Goal: Navigation & Orientation: Understand site structure

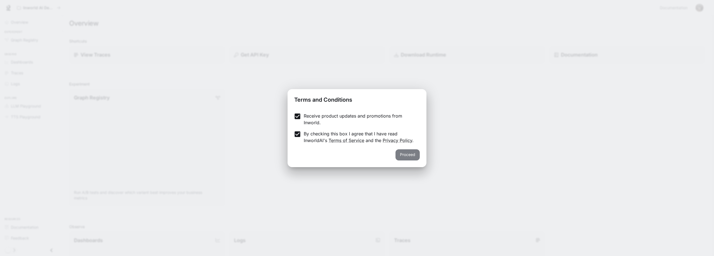
click at [397, 155] on button "Proceed" at bounding box center [408, 155] width 24 height 11
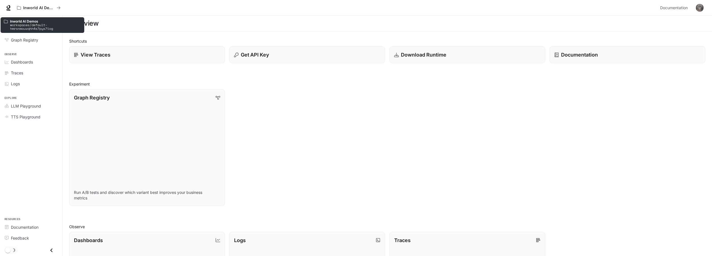
click at [8, 12] on div "Inworld AI Demos Documentation Documentation" at bounding box center [356, 8] width 712 height 16
click at [11, 10] on icon at bounding box center [9, 8] width 6 height 6
click at [25, 24] on span "Overview" at bounding box center [19, 22] width 17 height 6
click at [27, 39] on span "Graph Registry" at bounding box center [24, 40] width 27 height 6
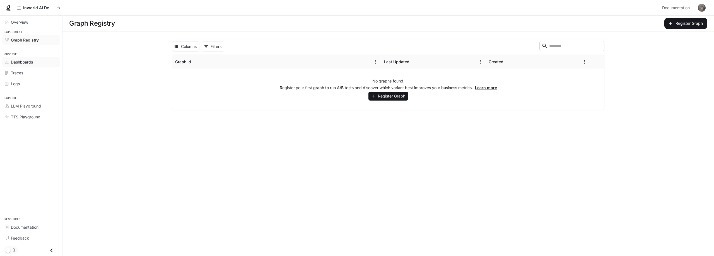
click at [31, 61] on span "Dashboards" at bounding box center [22, 62] width 22 height 6
click at [31, 13] on button "Inworld AI Demos" at bounding box center [39, 7] width 49 height 11
